Goal: Information Seeking & Learning: Learn about a topic

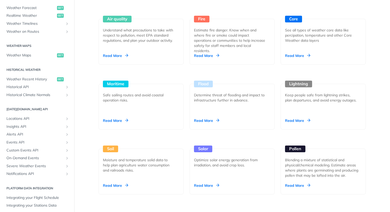
scroll to position [130, 0]
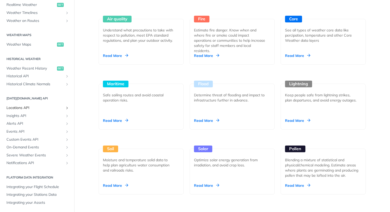
click at [38, 108] on span "Locations API" at bounding box center [34, 108] width 57 height 5
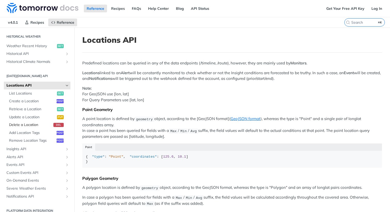
scroll to position [181, 0]
click at [24, 146] on span "Insights API" at bounding box center [34, 148] width 57 height 5
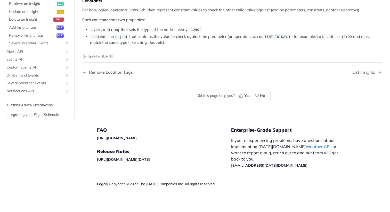
scroll to position [1035, 0]
click at [16, 54] on span "Alerts API" at bounding box center [34, 51] width 57 height 5
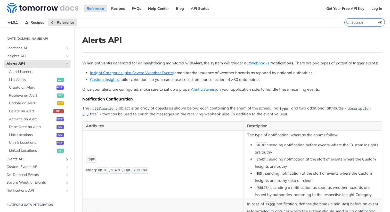
click at [22, 160] on span "Events API" at bounding box center [34, 159] width 57 height 5
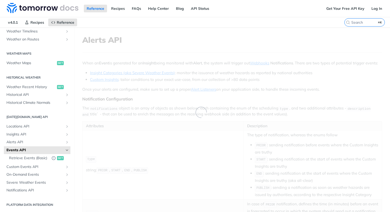
scroll to position [139, 0]
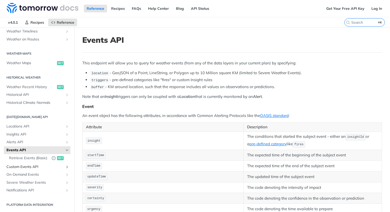
click at [22, 168] on span "Custom Events API" at bounding box center [34, 167] width 57 height 5
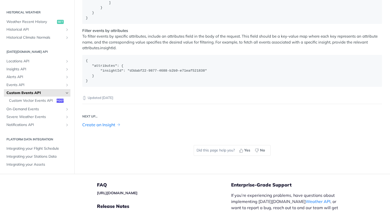
scroll to position [842, 0]
